Goal: Task Accomplishment & Management: Use online tool/utility

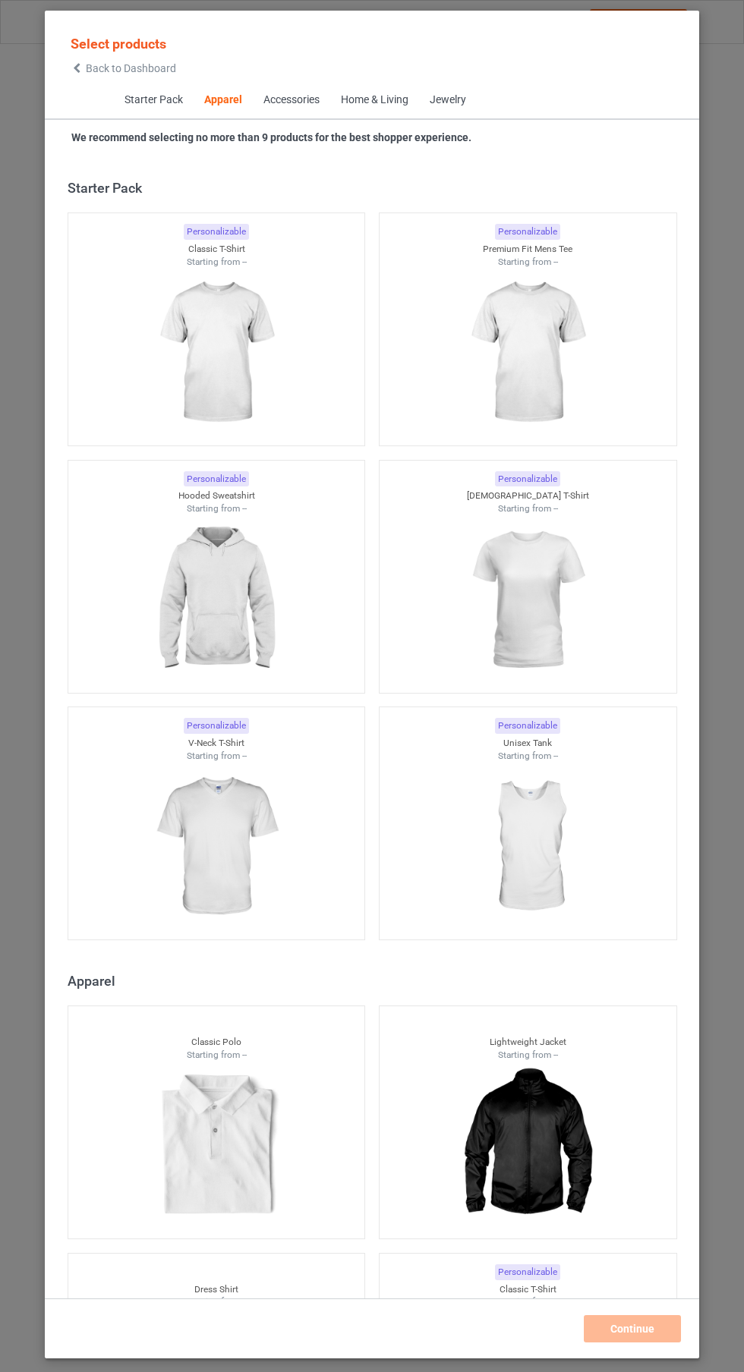
scroll to position [812, 0]
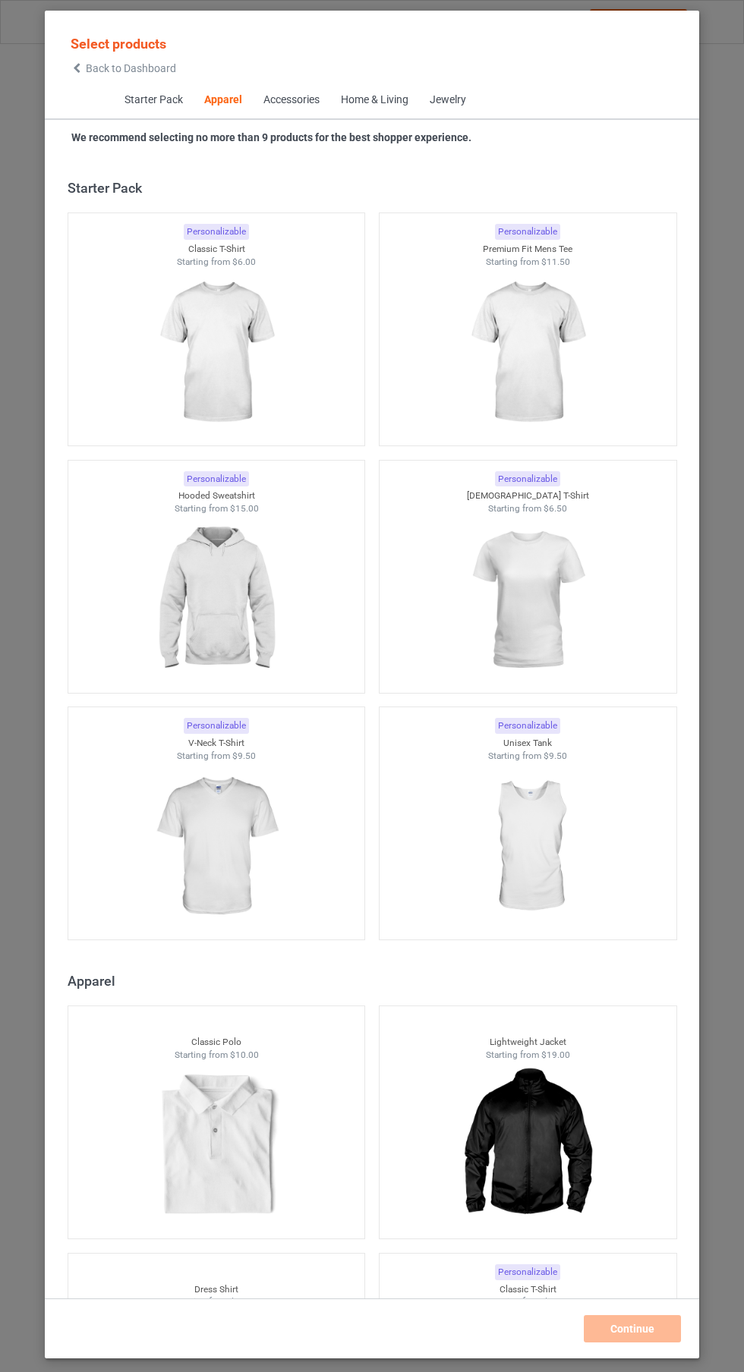
scroll to position [812, 0]
